Goal: Transaction & Acquisition: Purchase product/service

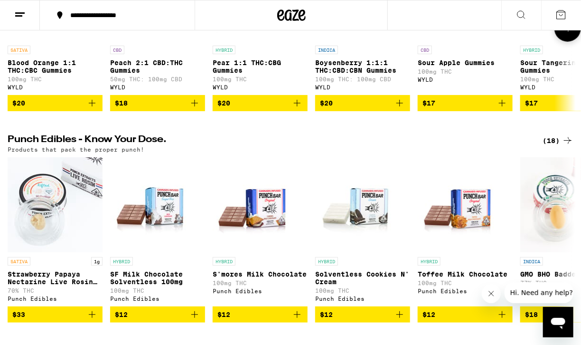
scroll to position [509, 0]
